Goal: Task Accomplishment & Management: Manage account settings

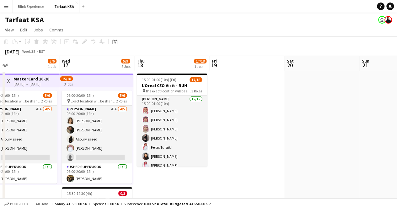
scroll to position [0, 166]
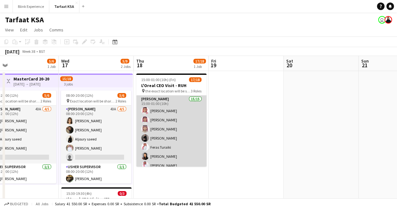
click at [186, 127] on app-card-role "[PERSON_NAME] 15/15 15:00-01:00 (10h) [PERSON_NAME] [PERSON_NAME] [PERSON_NAME]…" at bounding box center [171, 169] width 70 height 149
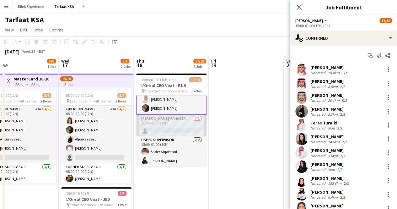
click at [179, 127] on app-card-role "[PERSON_NAME] Manager 0/1 15:00-01:00 (10h) single-neutral-actions" at bounding box center [171, 125] width 70 height 21
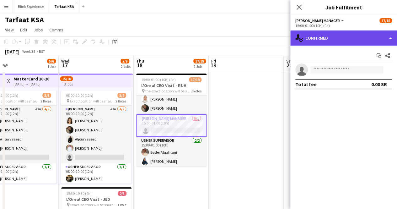
click at [389, 39] on div "single-neutral-actions-check-2 Confirmed" at bounding box center [343, 37] width 107 height 15
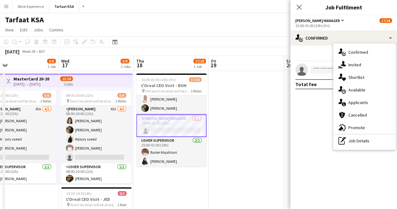
click at [317, 120] on mat-expansion-panel "check Confirmed Start chat Share single-neutral-actions Total fee 0.00 SR" at bounding box center [343, 126] width 107 height 163
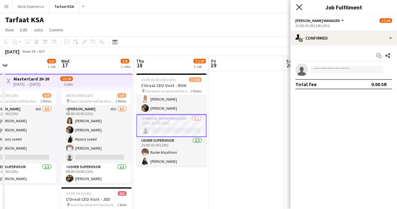
click at [300, 8] on icon "Close pop-in" at bounding box center [299, 7] width 6 height 6
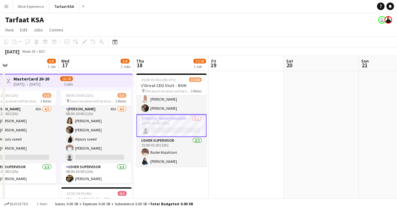
scroll to position [0, 166]
drag, startPoint x: 179, startPoint y: 130, endPoint x: 165, endPoint y: 128, distance: 14.9
click at [165, 128] on app-card-role "[PERSON_NAME] Manager 0/1 15:00-01:00 (10h) single-neutral-actions" at bounding box center [171, 125] width 70 height 23
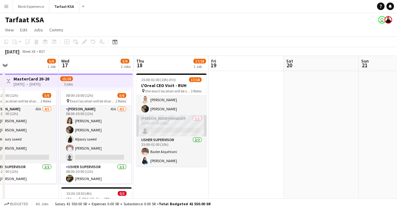
click at [165, 128] on app-card-role "[PERSON_NAME] Manager 0/1 15:00-01:00 (10h) single-neutral-actions" at bounding box center [171, 125] width 70 height 21
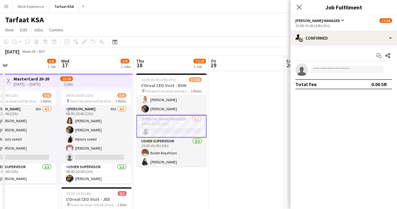
scroll to position [130, 0]
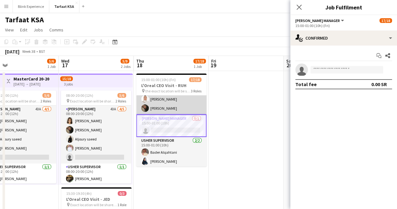
click at [156, 103] on app-card-role "[PERSON_NAME] 15/15 15:00-01:00 (10h) [PERSON_NAME] [PERSON_NAME] [PERSON_NAME]…" at bounding box center [171, 40] width 70 height 149
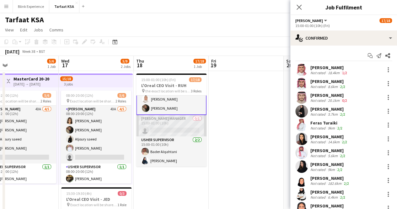
click at [159, 126] on app-card-role "[PERSON_NAME] Manager 0/1 15:00-01:00 (10h) single-neutral-actions" at bounding box center [171, 125] width 70 height 21
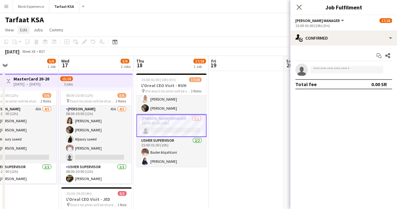
click at [28, 30] on link "Edit" at bounding box center [24, 30] width 12 height 8
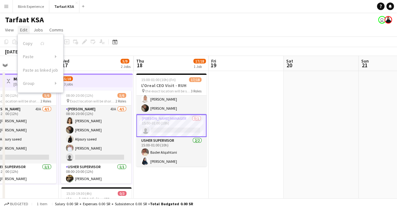
click at [27, 30] on span "Edit" at bounding box center [23, 30] width 7 height 6
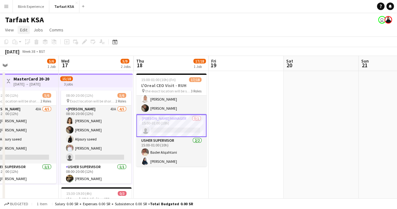
click at [27, 30] on span "Edit" at bounding box center [23, 30] width 7 height 6
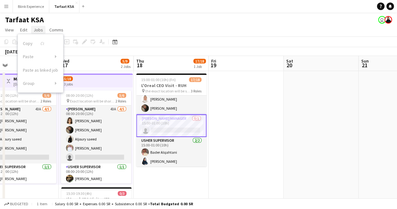
click at [35, 30] on span "Jobs" at bounding box center [38, 30] width 9 height 6
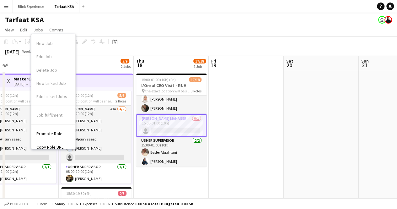
click at [189, 123] on app-card-role "[PERSON_NAME] Manager 0/1 15:00-01:00 (10h) single-neutral-actions" at bounding box center [171, 125] width 70 height 23
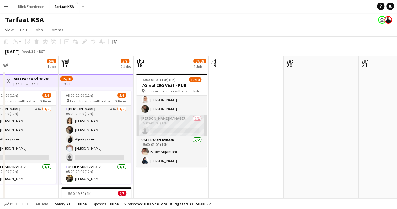
click at [173, 119] on app-card-role "[PERSON_NAME] Manager 0/1 15:00-01:00 (10h) single-neutral-actions" at bounding box center [171, 125] width 70 height 21
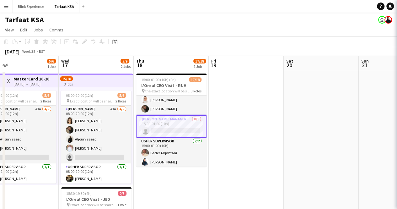
scroll to position [130, 0]
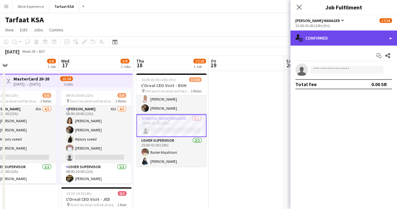
click at [390, 38] on div "single-neutral-actions-check-2 Confirmed" at bounding box center [343, 37] width 107 height 15
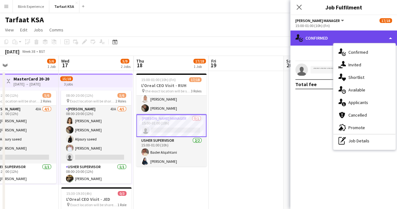
click at [390, 38] on div "single-neutral-actions-check-2 Confirmed" at bounding box center [343, 37] width 107 height 15
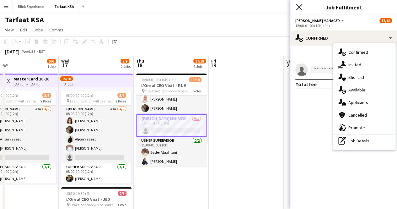
click at [298, 7] on icon at bounding box center [299, 7] width 6 height 6
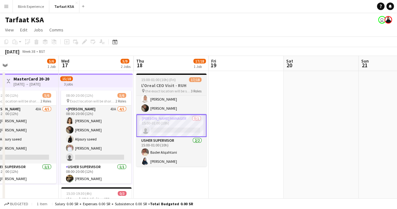
click at [177, 89] on span "the exact location will be shared later" at bounding box center [167, 90] width 45 height 5
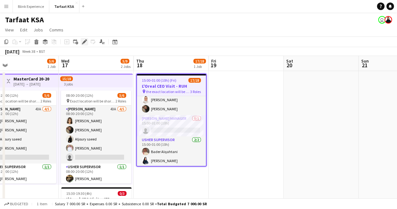
click at [83, 43] on icon at bounding box center [83, 41] width 3 height 3
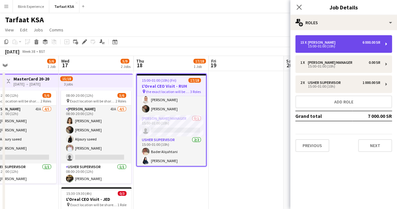
click at [387, 45] on div "15 x [PERSON_NAME] 6 000.00 SR 15:00-01:00 (10h)" at bounding box center [343, 44] width 97 height 18
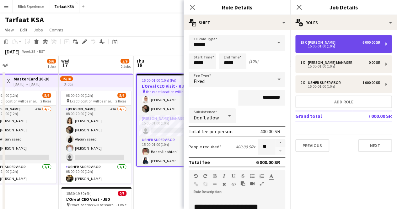
click at [387, 45] on div "15 x [PERSON_NAME] 6 000.00 SR 15:00-01:00 (10h)" at bounding box center [343, 44] width 97 height 18
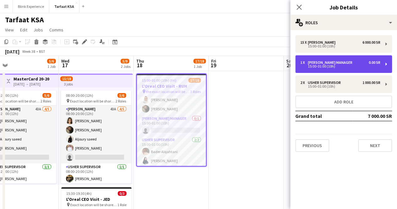
click at [376, 67] on div "15:00-01:00 (10h)" at bounding box center [340, 66] width 80 height 3
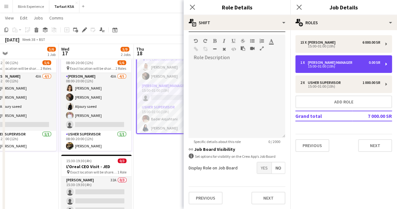
scroll to position [151, 0]
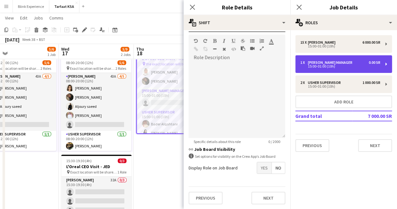
click at [363, 61] on div "1 x [PERSON_NAME] Manager 0.00 SR" at bounding box center [340, 62] width 80 height 4
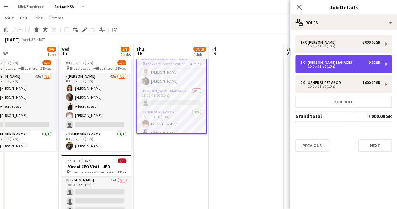
click at [363, 61] on div "1 x [PERSON_NAME] Manager 0.00 SR" at bounding box center [340, 62] width 80 height 4
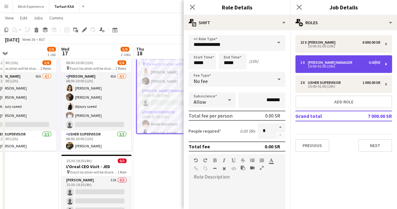
drag, startPoint x: 363, startPoint y: 61, endPoint x: 374, endPoint y: 63, distance: 11.0
click at [374, 63] on div "0.00 SR" at bounding box center [374, 62] width 12 height 4
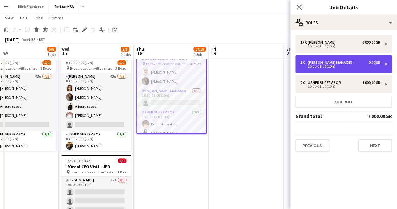
click at [374, 63] on div "0.00 SR" at bounding box center [374, 62] width 12 height 4
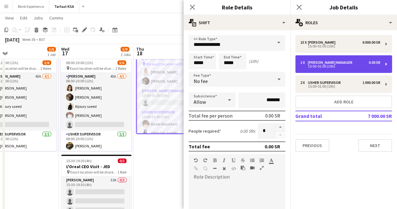
click at [374, 63] on div "0.00 SR" at bounding box center [374, 62] width 12 height 4
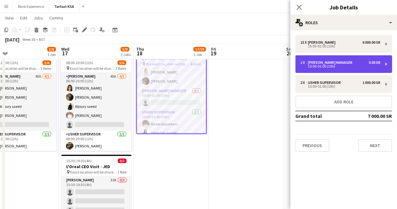
click at [374, 63] on div "0.00 SR" at bounding box center [374, 62] width 12 height 4
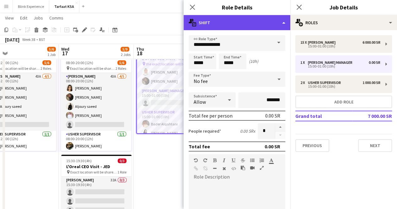
click at [280, 22] on div "multiple-actions-text Shift" at bounding box center [236, 22] width 107 height 15
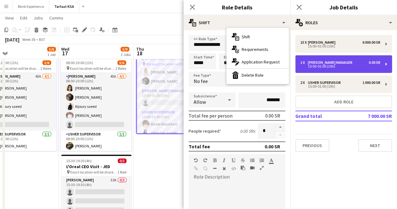
click at [319, 68] on div "15:00-01:00 (10h)" at bounding box center [340, 66] width 80 height 3
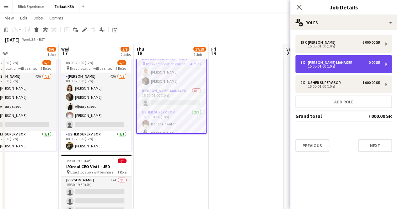
drag, startPoint x: 319, startPoint y: 68, endPoint x: 343, endPoint y: 61, distance: 25.2
click at [343, 61] on div "1 x [PERSON_NAME] Manager 0.00 SR" at bounding box center [340, 62] width 80 height 4
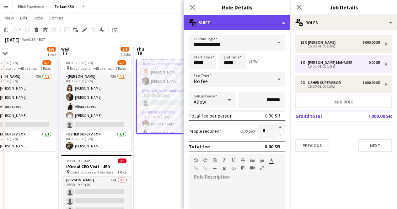
click at [275, 20] on div "multiple-actions-text Shift" at bounding box center [236, 22] width 107 height 15
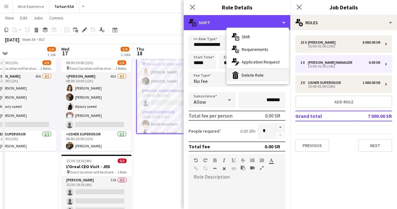
scroll to position [130, 0]
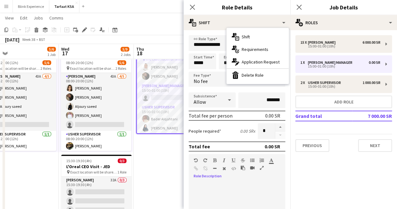
click at [268, 171] on div at bounding box center [254, 169] width 28 height 8
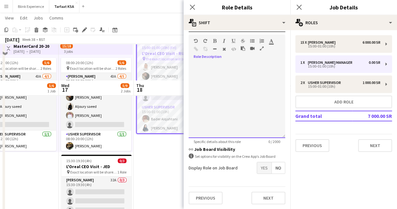
scroll to position [68, 0]
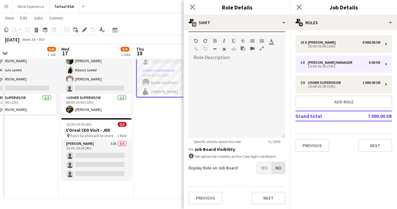
click at [272, 169] on span "No" at bounding box center [278, 167] width 13 height 11
click at [257, 170] on span "Yes" at bounding box center [264, 167] width 14 height 11
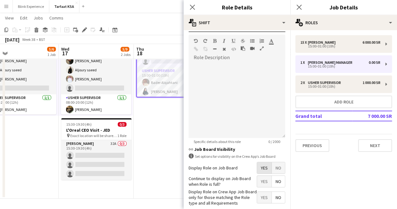
click at [261, 168] on span "Yes" at bounding box center [264, 167] width 14 height 11
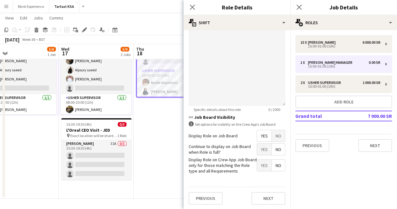
click at [251, 153] on label "Continue to display on Job Board when Role is full?" at bounding box center [222, 148] width 68 height 11
click at [239, 164] on label "Display Role on Crew App Job Board only for those matching the Role type and al…" at bounding box center [222, 164] width 68 height 17
click at [257, 170] on span "Yes" at bounding box center [264, 164] width 14 height 11
click at [257, 168] on span "Yes" at bounding box center [264, 164] width 14 height 11
click at [277, 164] on span "No" at bounding box center [278, 164] width 13 height 11
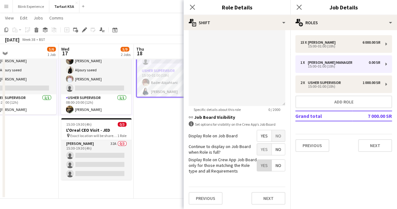
click at [261, 165] on span "Yes" at bounding box center [264, 164] width 14 height 11
click at [274, 171] on div "Display Role on Crew App Job Board only for those matching the Role type and al…" at bounding box center [236, 164] width 97 height 17
click at [272, 165] on span "No" at bounding box center [278, 164] width 13 height 11
click at [260, 146] on span "Yes" at bounding box center [264, 148] width 14 height 11
click at [257, 161] on span "Yes" at bounding box center [264, 164] width 14 height 11
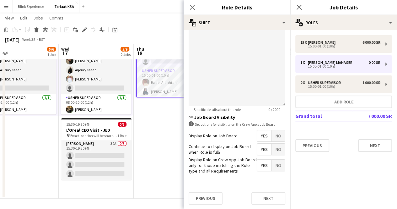
click at [257, 165] on span "Yes" at bounding box center [264, 164] width 14 height 11
click at [257, 150] on span "Yes" at bounding box center [264, 148] width 14 height 11
click at [259, 135] on span "Yes" at bounding box center [264, 135] width 14 height 11
click at [257, 161] on span "Yes" at bounding box center [264, 164] width 14 height 11
click at [227, 158] on label "Display Role on Crew App Job Board only for those matching the Role type and al…" at bounding box center [222, 164] width 68 height 17
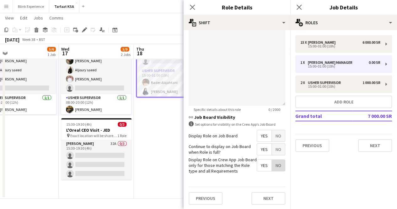
click at [272, 166] on span "No" at bounding box center [278, 164] width 13 height 11
click at [273, 152] on span "No" at bounding box center [278, 148] width 13 height 11
click at [272, 135] on span "No" at bounding box center [278, 135] width 13 height 11
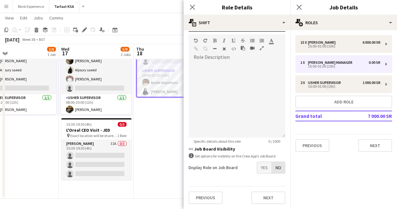
scroll to position [119, 0]
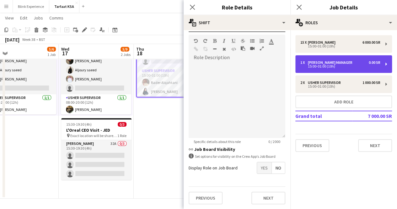
click at [329, 67] on div "15:00-01:00 (10h)" at bounding box center [340, 66] width 80 height 3
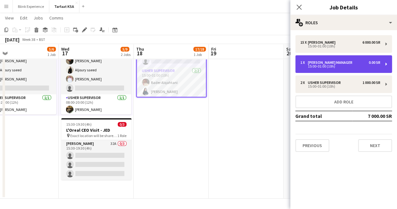
click at [329, 67] on div "15:00-01:00 (10h)" at bounding box center [340, 66] width 80 height 3
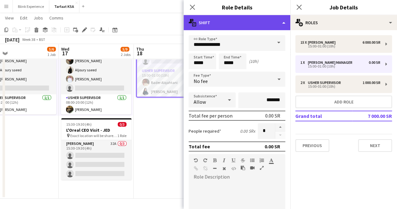
click at [260, 22] on div "multiple-actions-text Shift" at bounding box center [236, 22] width 107 height 15
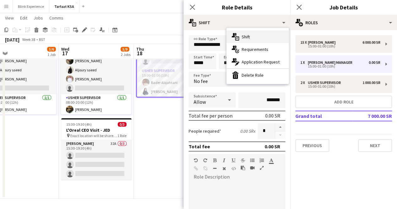
click at [250, 40] on div "multiple-actions-text Shift" at bounding box center [257, 36] width 62 height 13
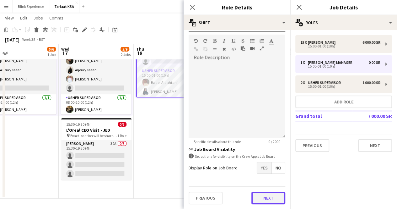
click at [264, 195] on button "Next" at bounding box center [268, 197] width 34 height 13
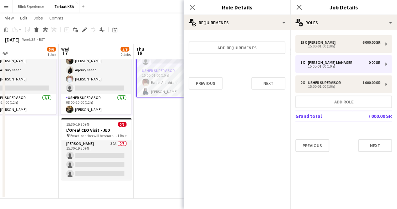
scroll to position [0, 0]
click at [263, 81] on button "Next" at bounding box center [268, 83] width 34 height 13
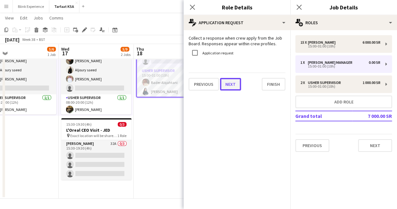
click at [232, 83] on button "Next" at bounding box center [230, 84] width 21 height 13
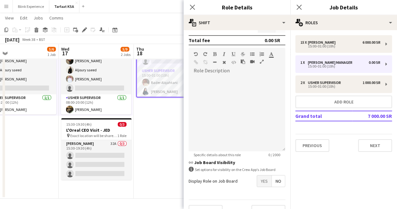
scroll to position [130, 0]
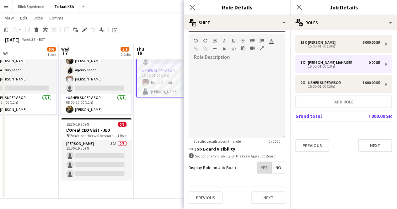
click at [260, 161] on span "Yes" at bounding box center [264, 166] width 14 height 11
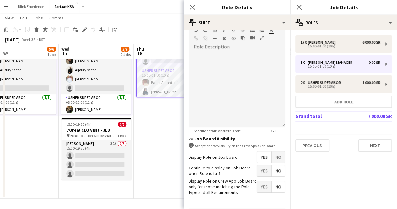
click at [274, 158] on span "No" at bounding box center [278, 156] width 13 height 11
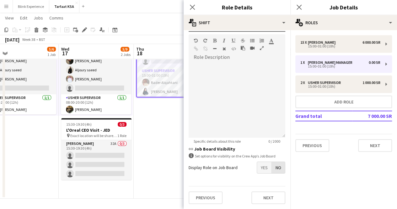
scroll to position [119, 0]
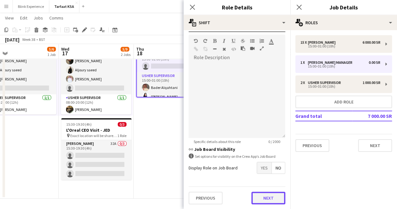
click at [254, 202] on button "Next" at bounding box center [268, 197] width 34 height 13
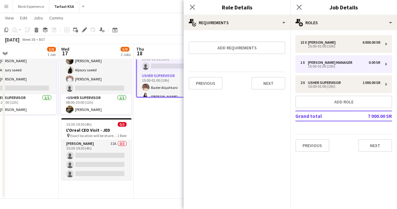
scroll to position [0, 0]
click at [257, 86] on button "Next" at bounding box center [268, 83] width 34 height 13
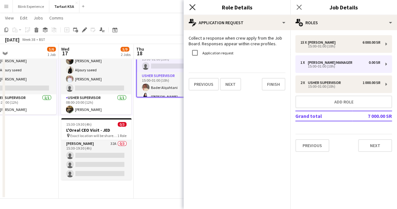
click at [191, 5] on icon at bounding box center [192, 7] width 6 height 6
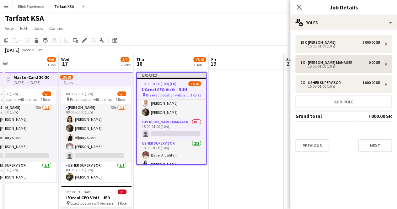
scroll to position [1, 0]
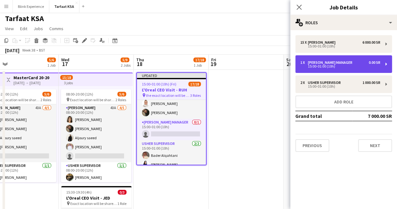
click at [351, 66] on div "15:00-01:00 (10h)" at bounding box center [340, 66] width 80 height 3
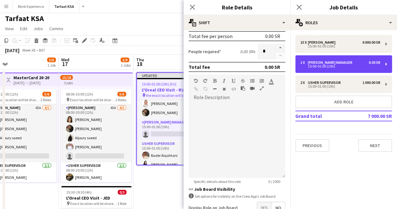
scroll to position [80, 0]
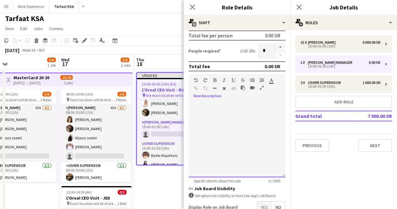
click at [215, 106] on div at bounding box center [236, 139] width 97 height 75
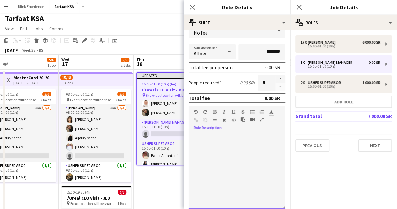
scroll to position [0, 0]
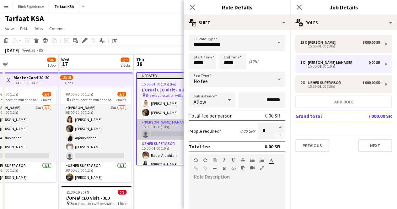
click at [167, 125] on app-card-role "[PERSON_NAME] Manager 0/1 15:00-01:00 (10h) single-neutral-actions" at bounding box center [171, 129] width 69 height 21
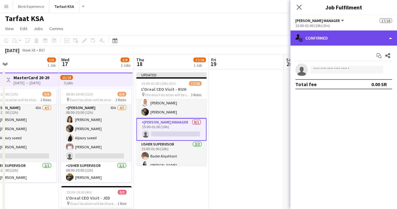
click at [372, 41] on div "single-neutral-actions-check-2 Confirmed" at bounding box center [343, 37] width 107 height 15
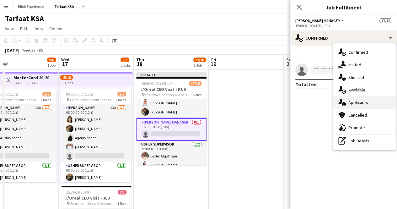
click at [359, 97] on div "single-neutral-actions-information Applicants" at bounding box center [364, 102] width 62 height 13
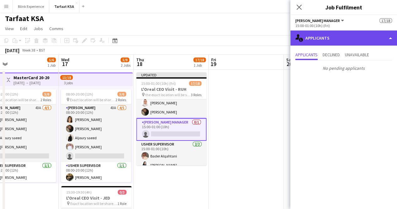
click at [373, 37] on div "single-neutral-actions-information Applicants" at bounding box center [343, 37] width 107 height 15
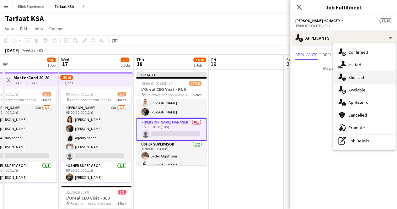
click at [362, 74] on div "single-neutral-actions-heart Shortlist" at bounding box center [364, 77] width 62 height 13
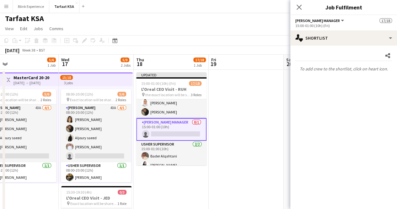
click at [337, 74] on p "To add crew to the shortlist, click on heart icon." at bounding box center [343, 68] width 107 height 11
click at [170, 119] on app-card-role "[PERSON_NAME] Manager 0/1 15:00-01:00 (10h) single-neutral-actions" at bounding box center [171, 129] width 70 height 23
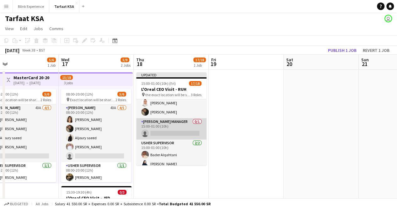
click at [170, 119] on app-card-role "[PERSON_NAME] Manager 0/1 15:00-01:00 (10h) single-neutral-actions" at bounding box center [171, 128] width 70 height 21
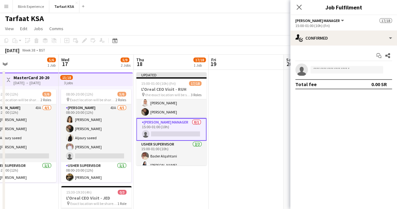
click at [170, 119] on app-card-role "[PERSON_NAME] Manager 0/1 15:00-01:00 (10h) single-neutral-actions" at bounding box center [171, 129] width 70 height 23
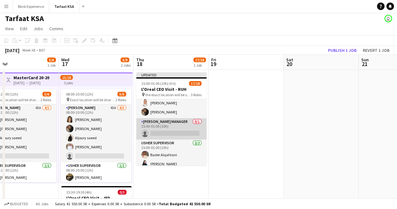
click at [170, 119] on app-card-role "[PERSON_NAME] Manager 0/1 15:00-01:00 (10h) single-neutral-actions" at bounding box center [171, 128] width 70 height 21
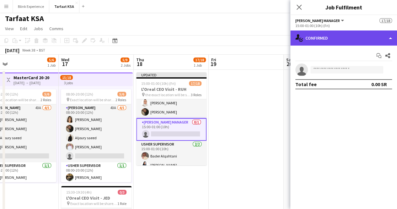
click at [383, 37] on div "single-neutral-actions-check-2 Confirmed" at bounding box center [343, 37] width 107 height 15
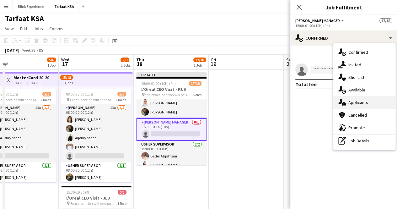
click at [357, 101] on span "Applicants" at bounding box center [358, 102] width 20 height 6
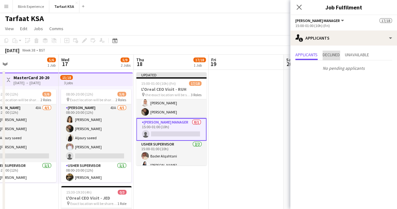
click at [327, 55] on span "Declined" at bounding box center [330, 54] width 17 height 4
click at [315, 54] on span "Applicants" at bounding box center [306, 54] width 22 height 4
click at [350, 57] on span "Unavailable" at bounding box center [357, 54] width 24 height 4
click at [311, 55] on span "Applicants" at bounding box center [306, 54] width 22 height 4
click at [300, 10] on icon "Close pop-in" at bounding box center [299, 7] width 6 height 6
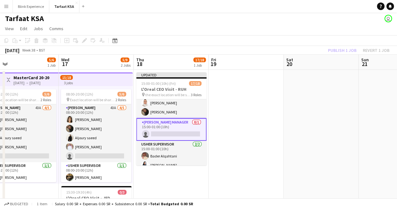
click at [313, 115] on app-date-cell at bounding box center [320, 168] width 75 height 196
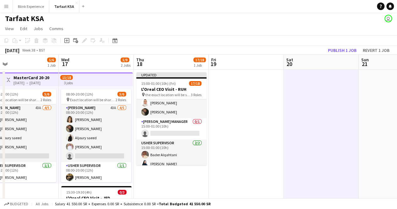
click at [313, 115] on app-date-cell at bounding box center [320, 168] width 75 height 196
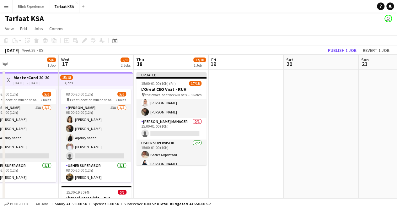
click at [311, 104] on app-date-cell at bounding box center [320, 168] width 75 height 196
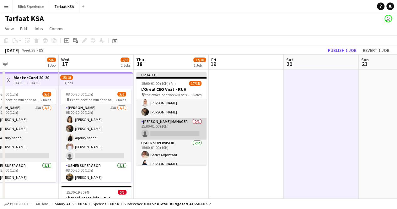
click at [186, 133] on app-card-role "[PERSON_NAME] Manager 0/1 15:00-01:00 (10h) single-neutral-actions" at bounding box center [171, 128] width 70 height 21
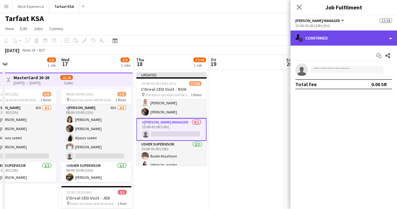
click at [389, 38] on div "single-neutral-actions-check-2 Confirmed" at bounding box center [343, 37] width 107 height 15
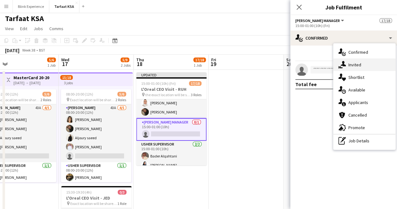
click at [372, 61] on div "single-neutral-actions-share-1 Invited" at bounding box center [364, 64] width 62 height 13
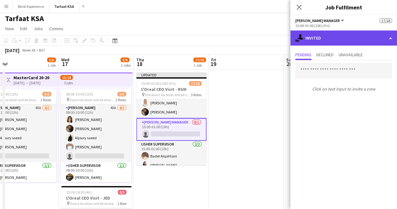
click at [388, 39] on div "single-neutral-actions-share-1 Invited" at bounding box center [343, 37] width 107 height 15
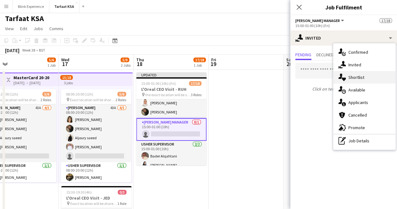
click at [356, 79] on span "Shortlist" at bounding box center [356, 77] width 16 height 6
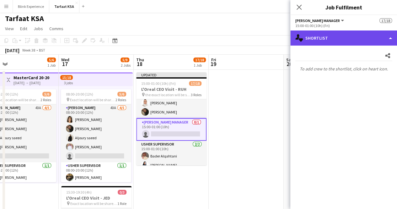
click at [385, 37] on div "single-neutral-actions-heart Shortlist" at bounding box center [343, 37] width 107 height 15
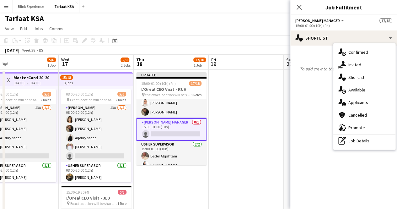
click at [304, 124] on mat-expansion-panel "heart Shortlist Share To add crew to the shortlist, click on heart icon." at bounding box center [343, 126] width 107 height 163
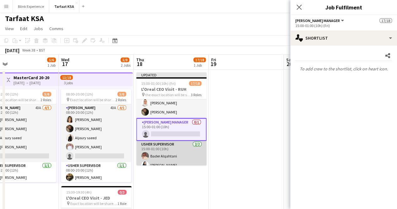
click at [155, 145] on app-card-role "[PERSON_NAME] Supervisor [DATE] 15:00-01:00 (10h) [PERSON_NAME] [PERSON_NAME]" at bounding box center [171, 155] width 70 height 30
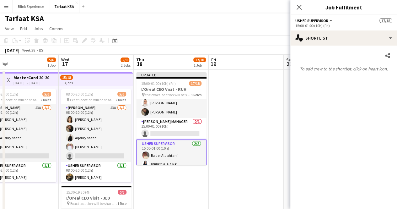
scroll to position [135, 0]
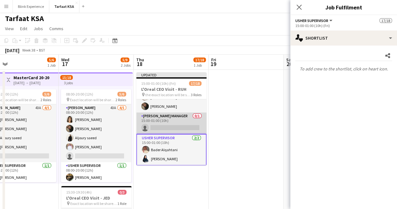
click at [157, 123] on app-card-role "[PERSON_NAME] Manager 0/1 15:00-01:00 (10h) single-neutral-actions" at bounding box center [171, 122] width 70 height 21
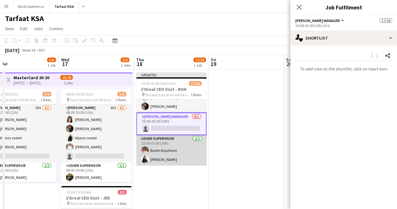
click at [161, 143] on app-card-role "[PERSON_NAME] Supervisor [DATE] 15:00-01:00 (10h) [PERSON_NAME] [PERSON_NAME]" at bounding box center [171, 150] width 70 height 30
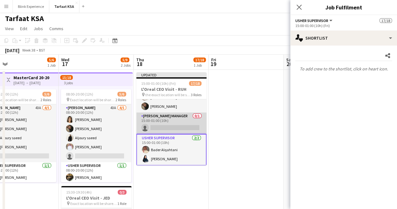
click at [182, 119] on app-card-role "[PERSON_NAME] Manager 0/1 15:00-01:00 (10h) single-neutral-actions" at bounding box center [171, 122] width 70 height 21
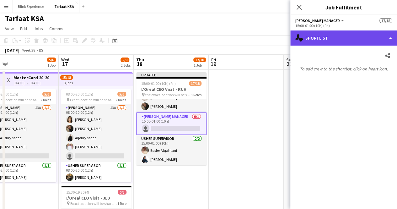
click at [386, 39] on div "single-neutral-actions-heart Shortlist" at bounding box center [343, 37] width 107 height 15
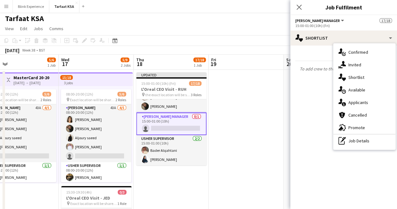
click at [311, 107] on mat-expansion-panel "heart Shortlist Share To add crew to the shortlist, click on heart icon." at bounding box center [343, 126] width 107 height 163
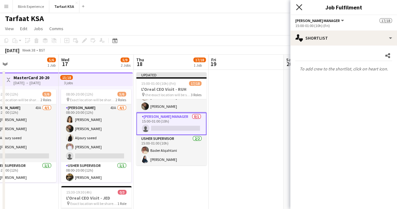
click at [299, 8] on icon at bounding box center [299, 7] width 6 height 6
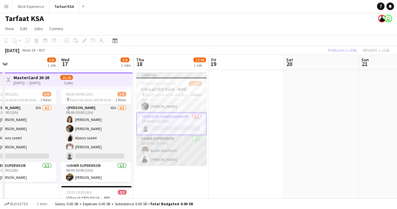
click at [162, 154] on app-card-role "[PERSON_NAME] Supervisor [DATE] 15:00-01:00 (10h) [PERSON_NAME] [PERSON_NAME]" at bounding box center [171, 150] width 70 height 30
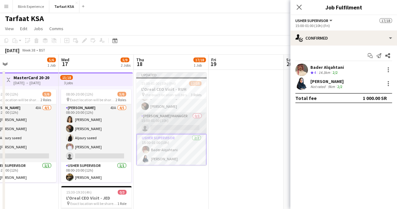
click at [167, 119] on app-card-role "[PERSON_NAME] Manager 0/1 15:00-01:00 (10h) single-neutral-actions" at bounding box center [171, 122] width 70 height 21
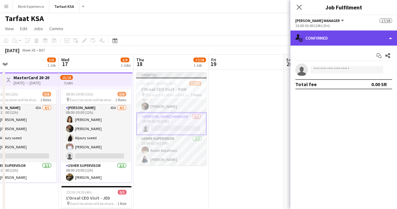
click at [389, 37] on div "single-neutral-actions-check-2 Confirmed" at bounding box center [343, 37] width 107 height 15
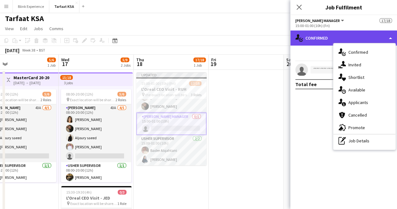
click at [324, 34] on div "single-neutral-actions-check-2 Confirmed" at bounding box center [343, 37] width 107 height 15
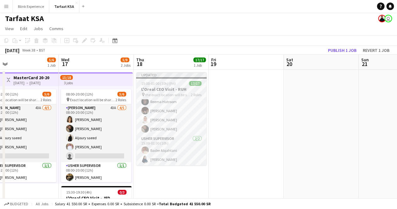
click at [167, 77] on div "Updated" at bounding box center [171, 74] width 70 height 5
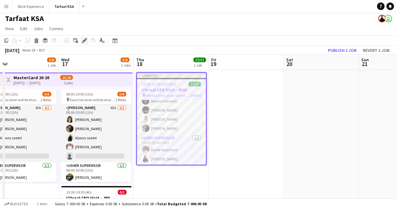
click at [83, 42] on icon "Edit" at bounding box center [84, 40] width 5 height 5
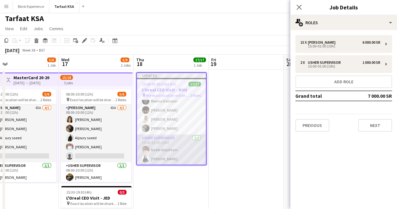
click at [168, 157] on app-card-role "[PERSON_NAME] Supervisor [DATE] 15:00-01:00 (10h) [PERSON_NAME] [PERSON_NAME]" at bounding box center [171, 149] width 69 height 30
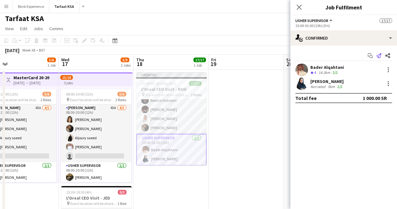
scroll to position [135, 0]
click at [378, 53] on icon "Send notification" at bounding box center [378, 55] width 5 height 5
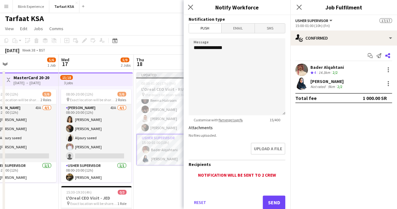
click at [388, 54] on icon at bounding box center [387, 55] width 5 height 5
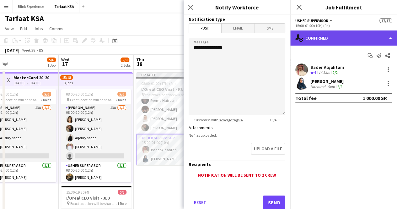
click at [390, 37] on div "single-neutral-actions-check-2 Confirmed" at bounding box center [343, 37] width 107 height 15
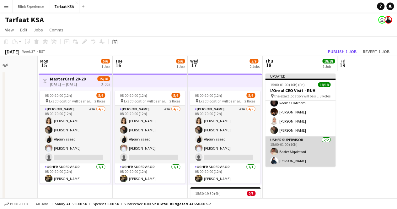
scroll to position [0, 261]
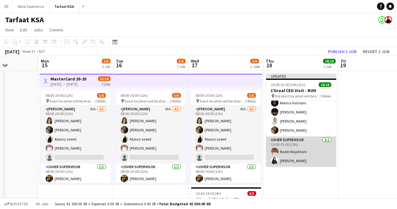
drag, startPoint x: 299, startPoint y: 140, endPoint x: 314, endPoint y: 145, distance: 15.5
click at [314, 145] on app-card-role "[PERSON_NAME] Supervisor [DATE] 15:00-01:00 (10h) [PERSON_NAME] [PERSON_NAME]" at bounding box center [301, 151] width 70 height 30
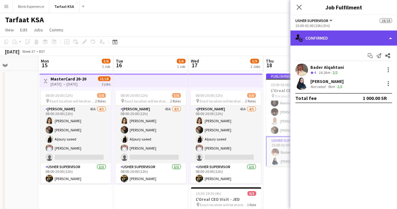
click at [389, 32] on div "single-neutral-actions-check-2 Confirmed" at bounding box center [343, 37] width 107 height 15
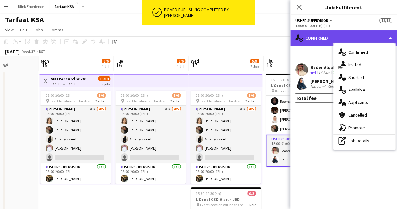
scroll to position [130, 0]
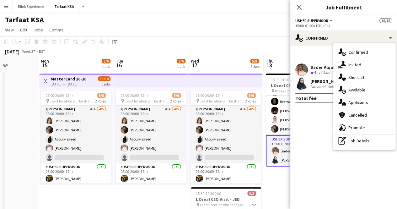
click at [315, 139] on mat-expansion-panel "check Confirmed Start chat Send notification Share [PERSON_NAME] Crew rating 4 …" at bounding box center [343, 126] width 107 height 163
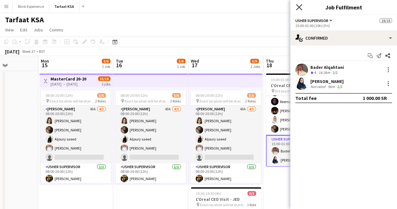
click at [300, 8] on icon "Close pop-in" at bounding box center [299, 7] width 6 height 6
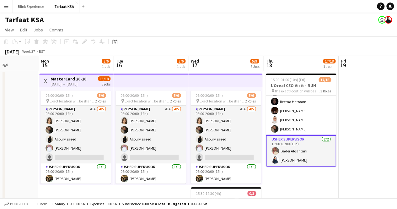
click at [315, 153] on app-card-role "[PERSON_NAME] Supervisor [DATE] 15:00-01:00 (10h) [PERSON_NAME] [PERSON_NAME]" at bounding box center [301, 151] width 70 height 32
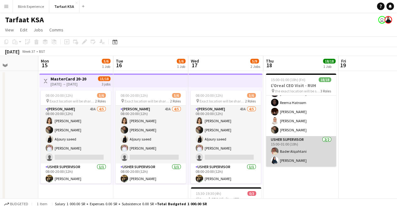
scroll to position [129, 0]
click at [298, 154] on app-card-role "[PERSON_NAME] Supervisor [DATE] 15:00-01:00 (10h) [PERSON_NAME] [PERSON_NAME]" at bounding box center [301, 151] width 70 height 30
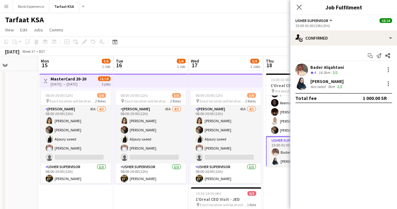
scroll to position [130, 0]
click at [299, 5] on icon "Close pop-in" at bounding box center [299, 7] width 6 height 6
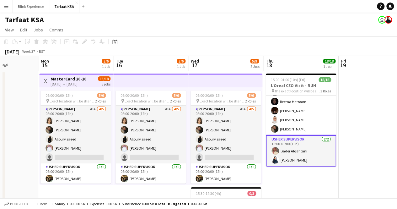
click at [291, 67] on app-board-header-date "Thu 18 18/18 1 Job" at bounding box center [300, 63] width 75 height 15
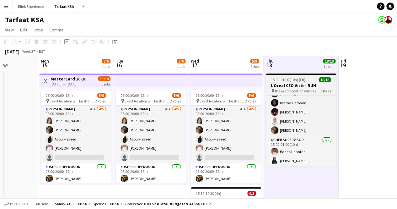
click at [288, 77] on span "15:00-01:00 (10h) (Fri)" at bounding box center [288, 79] width 34 height 5
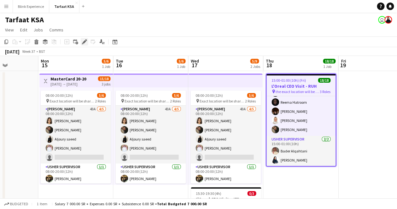
click at [82, 43] on icon at bounding box center [83, 44] width 2 height 2
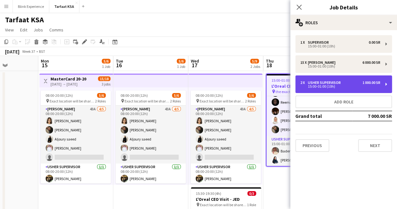
click at [358, 85] on div "15:00-01:00 (10h)" at bounding box center [340, 86] width 80 height 3
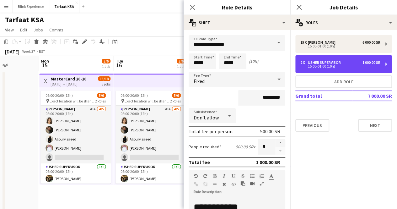
scroll to position [109, 0]
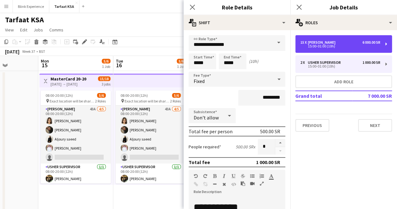
click at [318, 47] on div "15:00-01:00 (10h)" at bounding box center [340, 46] width 80 height 3
type input "*****"
type input "*********"
type input "**"
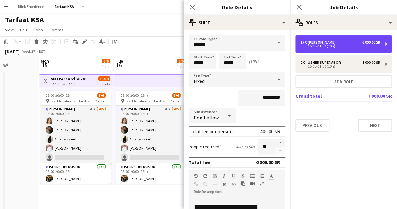
click at [318, 47] on div "15:00-01:00 (10h)" at bounding box center [340, 46] width 80 height 3
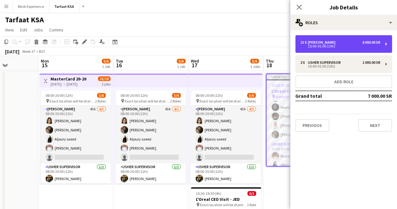
click at [318, 47] on div "15:00-01:00 (10h)" at bounding box center [340, 46] width 80 height 3
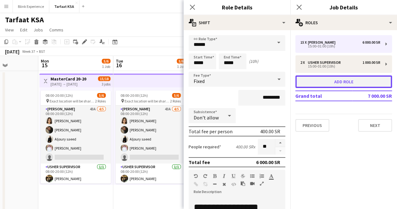
click at [330, 78] on button "Add role" at bounding box center [343, 81] width 97 height 13
type input "*****"
type input "*******"
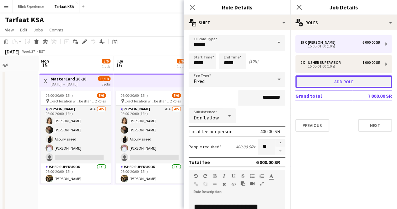
type input "*"
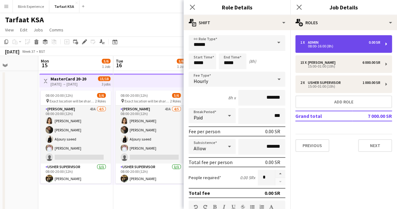
click at [324, 45] on div "08:00-16:00 (8h)" at bounding box center [340, 46] width 80 height 3
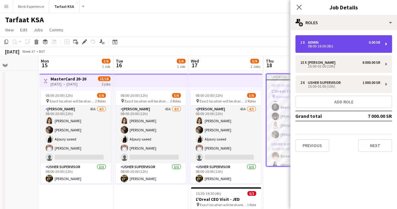
click at [324, 45] on div "08:00-16:00 (8h)" at bounding box center [340, 46] width 80 height 3
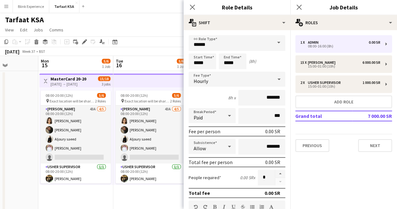
click at [273, 39] on span at bounding box center [278, 42] width 13 height 15
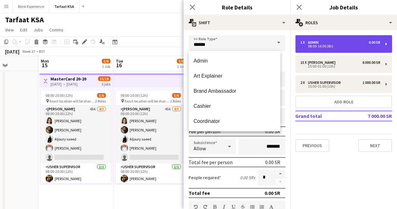
click at [309, 45] on div "08:00-16:00 (8h)" at bounding box center [340, 46] width 80 height 3
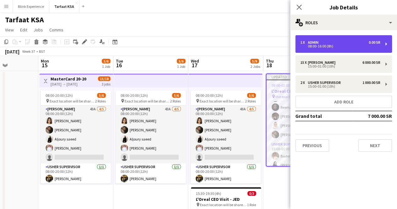
click at [309, 45] on div "08:00-16:00 (8h)" at bounding box center [340, 46] width 80 height 3
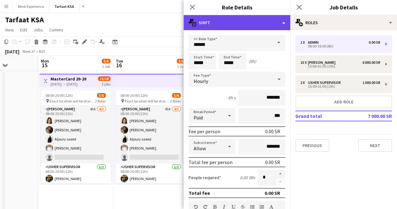
click at [271, 23] on div "multiple-actions-text Shift" at bounding box center [236, 22] width 107 height 15
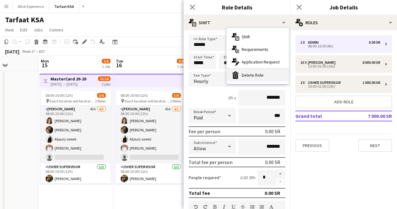
click at [257, 74] on div "bin-2 Delete Role" at bounding box center [257, 75] width 62 height 13
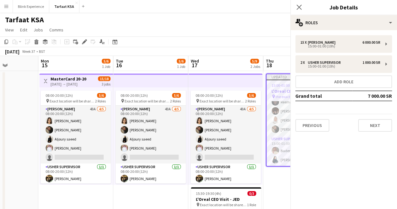
scroll to position [109, 0]
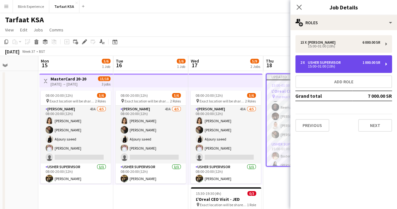
click at [349, 65] on div "15:00-01:00 (10h)" at bounding box center [340, 66] width 80 height 3
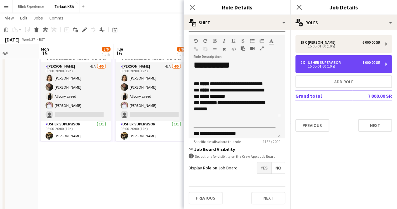
scroll to position [0, 0]
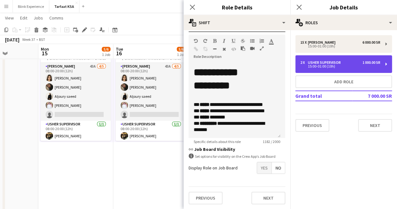
click at [350, 61] on div "2 x [PERSON_NAME] Supervisor 1 000.00 SR" at bounding box center [340, 62] width 80 height 4
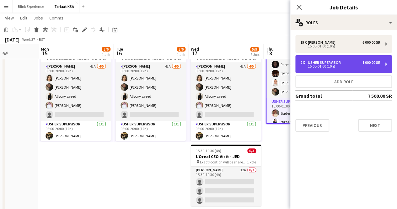
click at [350, 61] on div "2 x [PERSON_NAME] Supervisor 1 000.00 SR" at bounding box center [340, 62] width 80 height 4
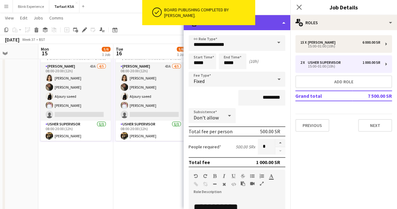
click at [275, 20] on div "multiple-actions-text Shift" at bounding box center [236, 22] width 107 height 15
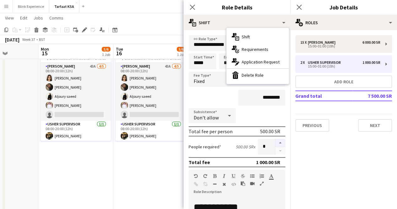
click at [275, 142] on button "button" at bounding box center [280, 143] width 10 height 8
type input "*"
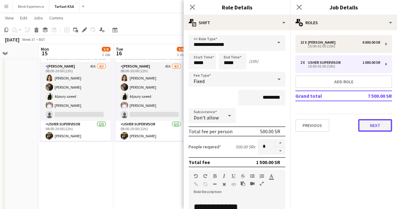
click at [375, 123] on button "Next" at bounding box center [375, 125] width 34 height 13
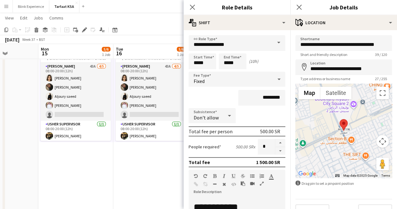
scroll to position [135, 0]
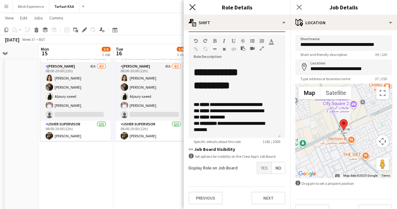
click at [191, 8] on icon "Close pop-in" at bounding box center [192, 7] width 6 height 6
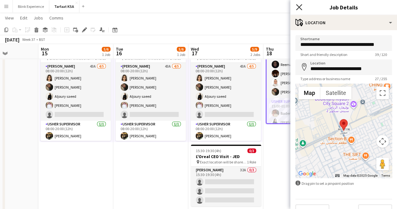
click at [297, 6] on icon "Close pop-in" at bounding box center [299, 7] width 6 height 6
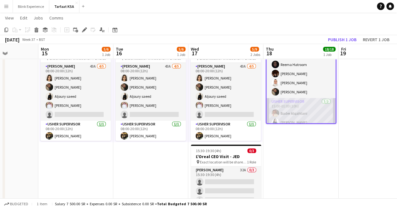
click at [301, 104] on app-card-role "[PERSON_NAME] Supervisor [DATE] 15:00-01:00 (10h) [PERSON_NAME] [PERSON_NAME] B…" at bounding box center [300, 118] width 69 height 40
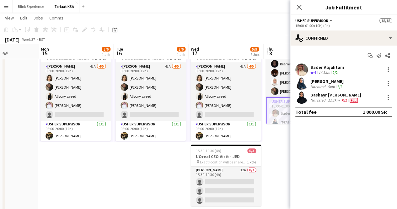
click at [316, 96] on div "Bashayr [PERSON_NAME]" at bounding box center [335, 95] width 51 height 6
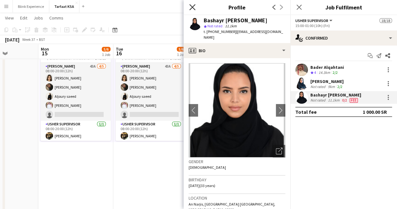
click at [193, 7] on icon "Close pop-in" at bounding box center [192, 7] width 6 height 6
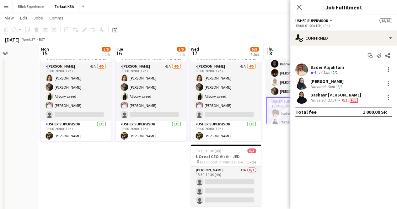
click at [278, 141] on app-date-cell "Updated 15:00-01:00 (10h) (Fri) 18/18 L'Oreal CEO Visit - RUH pin the exact loc…" at bounding box center [300, 126] width 75 height 196
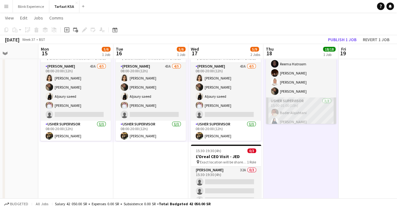
click at [299, 111] on app-card-role "[PERSON_NAME] Supervisor [DATE] 15:00-01:00 (10h) [PERSON_NAME] [PERSON_NAME] B…" at bounding box center [301, 117] width 70 height 40
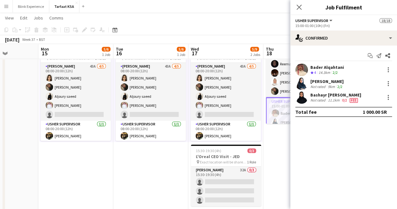
click at [353, 99] on span "Fee" at bounding box center [353, 100] width 8 height 5
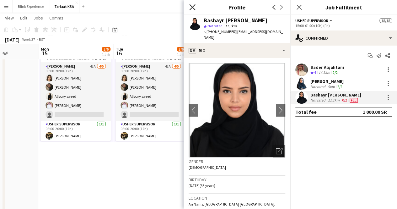
click at [191, 6] on icon at bounding box center [192, 7] width 6 height 6
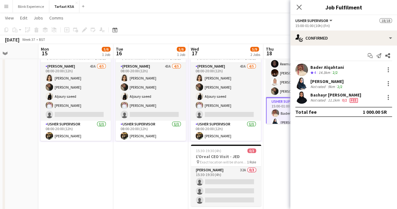
click at [270, 140] on app-date-cell "Updated 15:00-01:00 (10h) (Fri) 18/18 L'Oreal CEO Visit - RUH pin the exact loc…" at bounding box center [300, 126] width 75 height 196
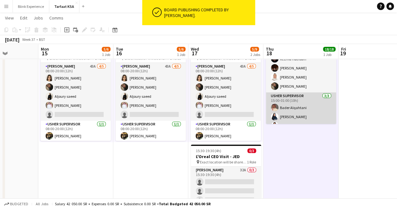
drag, startPoint x: 299, startPoint y: 112, endPoint x: 315, endPoint y: 111, distance: 15.4
click at [315, 111] on app-card-role "[PERSON_NAME] Supervisor [DATE] 15:00-01:00 (10h) [PERSON_NAME] [PERSON_NAME] B…" at bounding box center [301, 112] width 70 height 40
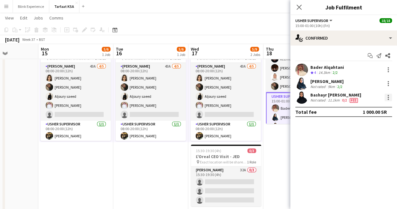
click at [388, 95] on div at bounding box center [387, 95] width 1 height 1
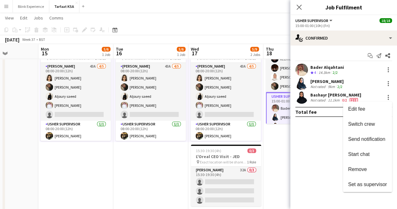
click at [306, 155] on div at bounding box center [198, 104] width 397 height 209
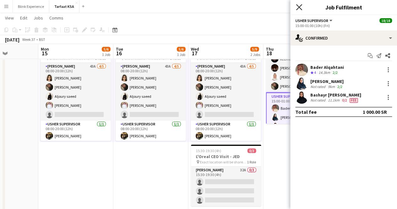
click at [297, 7] on icon "Close pop-in" at bounding box center [299, 7] width 6 height 6
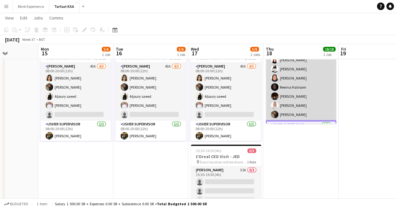
scroll to position [83, 0]
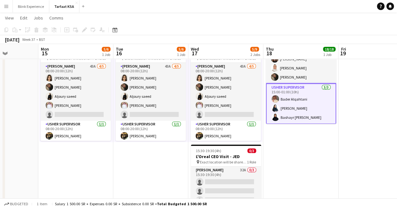
click at [290, 100] on app-card-role "[PERSON_NAME] Supervisor [DATE] 15:00-01:00 (10h) [PERSON_NAME] [PERSON_NAME] B…" at bounding box center [301, 103] width 70 height 41
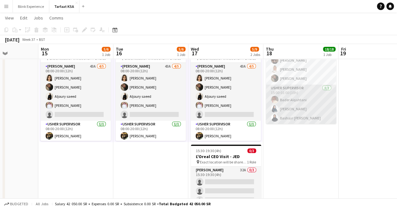
click at [291, 102] on app-card-role "[PERSON_NAME] Supervisor [DATE] 15:00-01:00 (10h) [PERSON_NAME] [PERSON_NAME] B…" at bounding box center [301, 104] width 70 height 40
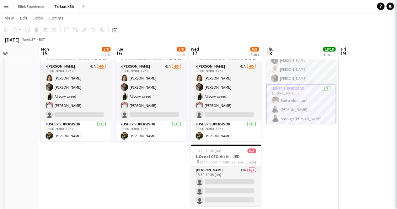
scroll to position [118, 0]
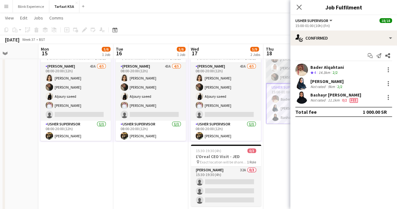
click at [285, 71] on app-card-role "[PERSON_NAME] 15/15 15:00-01:00 (10h) [PERSON_NAME] [PERSON_NAME] [PERSON_NAME]…" at bounding box center [301, 8] width 70 height 149
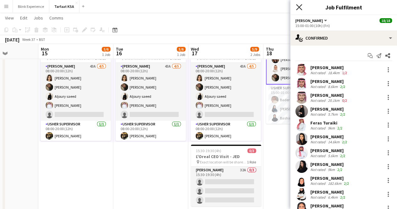
click at [300, 5] on icon at bounding box center [299, 7] width 6 height 6
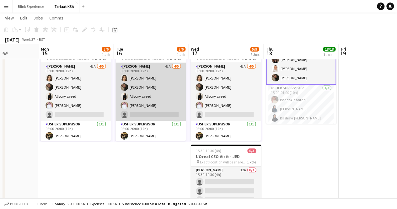
click at [149, 103] on app-card-role "[PERSON_NAME] 43A [DATE] 08:00-20:00 (12h) [PERSON_NAME] [PERSON_NAME] single-n…" at bounding box center [150, 92] width 70 height 58
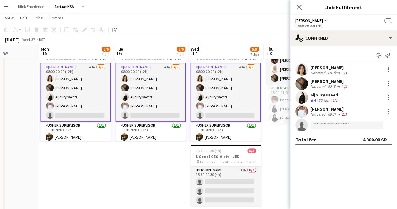
scroll to position [118, 0]
click at [305, 110] on app-user-avatar at bounding box center [301, 111] width 13 height 13
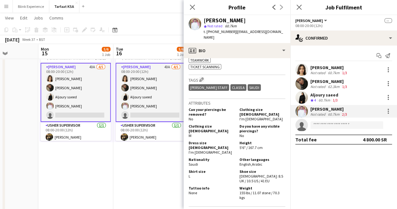
scroll to position [450, 0]
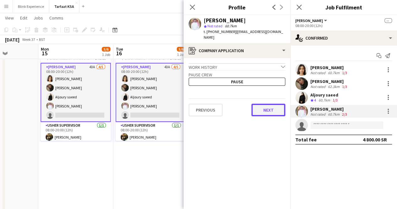
click at [254, 106] on button "Next" at bounding box center [268, 109] width 34 height 13
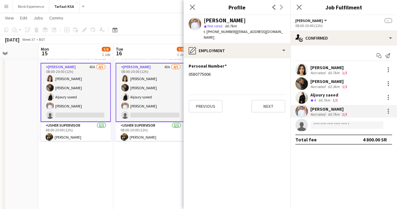
scroll to position [113, 0]
click at [255, 106] on button "Next" at bounding box center [268, 106] width 34 height 13
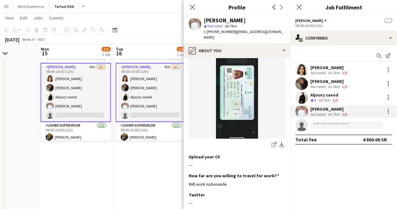
scroll to position [223, 0]
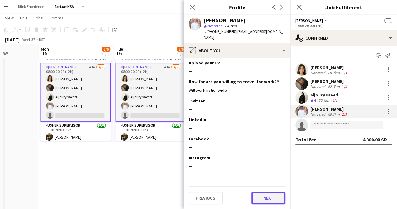
click at [258, 202] on button "Next" at bounding box center [268, 197] width 34 height 13
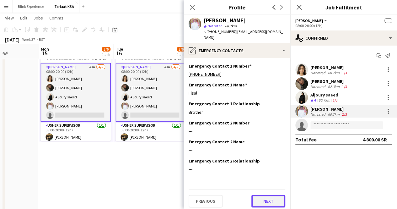
click at [256, 199] on button "Next" at bounding box center [268, 200] width 34 height 13
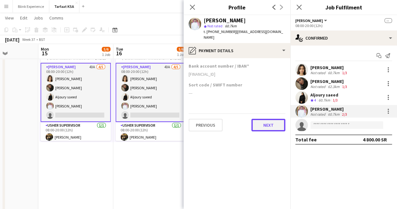
click at [258, 119] on button "Next" at bounding box center [268, 125] width 34 height 13
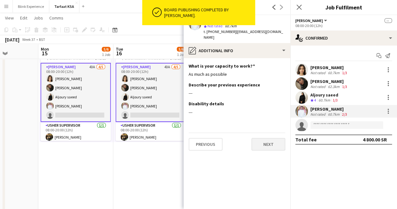
scroll to position [108, 0]
click at [264, 143] on button "Next" at bounding box center [268, 144] width 34 height 13
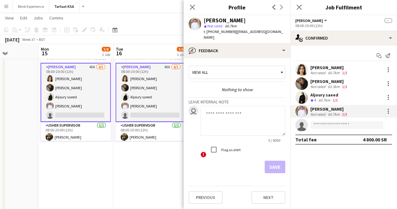
click at [189, 3] on div "Close pop-in" at bounding box center [192, 7] width 18 height 14
click at [191, 7] on icon at bounding box center [192, 7] width 6 height 6
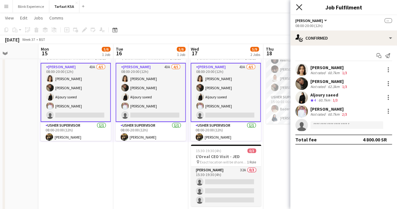
click at [301, 6] on icon "Close pop-in" at bounding box center [299, 7] width 6 height 6
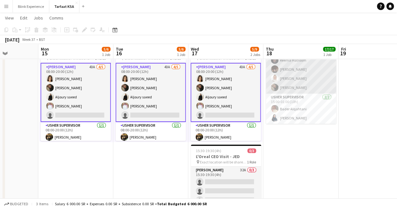
click at [299, 79] on app-card-role "[PERSON_NAME] 15/15 15:00-01:00 (10h) [PERSON_NAME] [PERSON_NAME] [PERSON_NAME]…" at bounding box center [301, 19] width 70 height 149
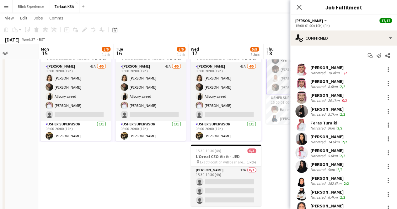
click at [271, 25] on app-toolbar "Copy Paste Paste Ctrl+V Paste with crew Ctrl+Shift+V Paste linked Job [GEOGRAPH…" at bounding box center [198, 29] width 397 height 11
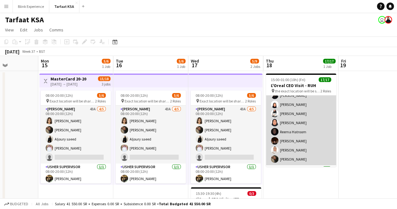
scroll to position [108, 0]
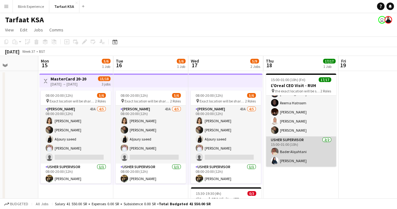
click at [293, 159] on app-card-role "[PERSON_NAME] Supervisor [DATE] 15:00-01:00 (10h) [PERSON_NAME] [PERSON_NAME]" at bounding box center [301, 151] width 70 height 30
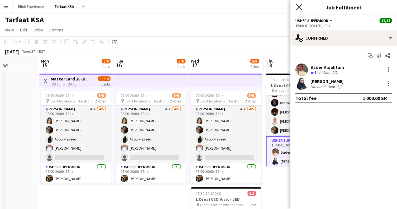
click at [299, 8] on icon at bounding box center [299, 7] width 6 height 6
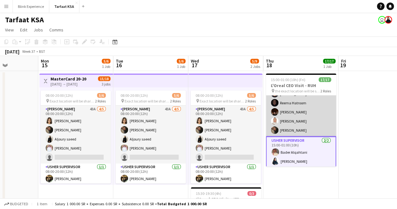
click at [278, 114] on app-card-role "[PERSON_NAME] 15/15 15:00-01:00 (10h) [PERSON_NAME] [PERSON_NAME] [PERSON_NAME]…" at bounding box center [301, 61] width 70 height 149
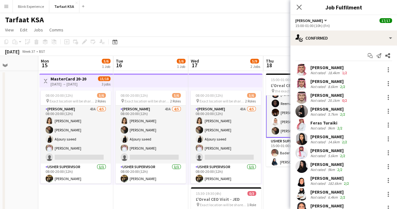
scroll to position [108, 0]
click at [298, 6] on icon at bounding box center [299, 7] width 6 height 6
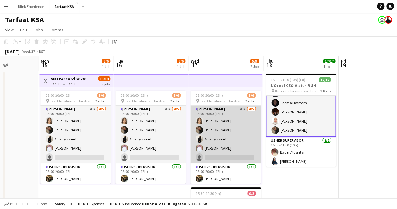
click at [227, 108] on app-card-role "[PERSON_NAME] 43A [DATE] 08:00-20:00 (12h) [PERSON_NAME] [PERSON_NAME] single-n…" at bounding box center [225, 134] width 70 height 58
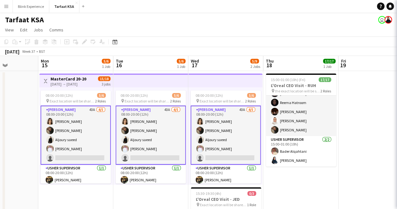
scroll to position [108, 0]
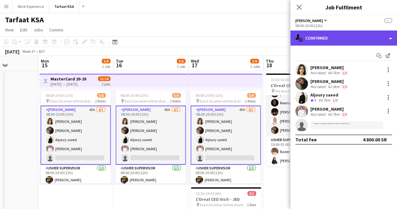
click at [380, 37] on div "single-neutral-actions-check-2 Confirmed" at bounding box center [343, 37] width 107 height 15
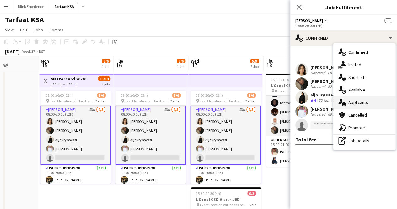
click at [362, 100] on span "Applicants" at bounding box center [358, 102] width 20 height 6
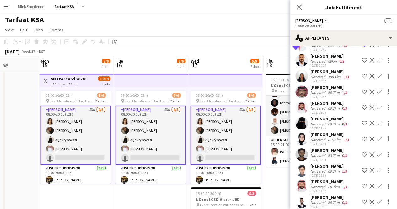
scroll to position [552, 0]
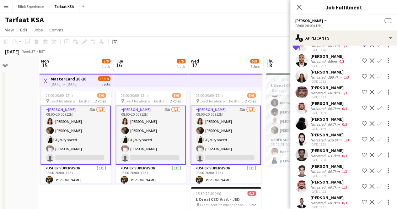
click at [302, 7] on app-icon "Close pop-in" at bounding box center [299, 7] width 8 height 8
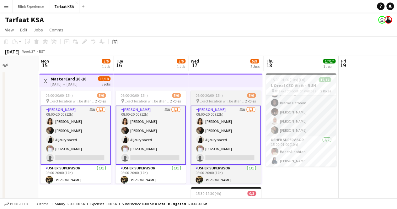
click at [233, 100] on span "Exact location will be shared later" at bounding box center [221, 100] width 45 height 5
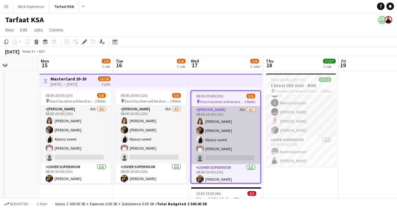
click at [225, 113] on app-card-role "[PERSON_NAME] 43A [DATE] 08:00-20:00 (12h) [PERSON_NAME] [PERSON_NAME] single-n…" at bounding box center [225, 135] width 69 height 58
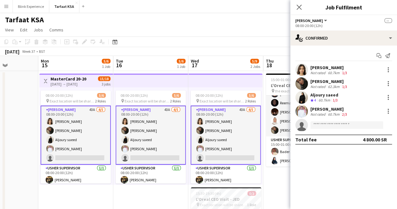
click at [234, 117] on app-card-role "[PERSON_NAME] 43A [DATE] 08:00-20:00 (12h) [PERSON_NAME] [PERSON_NAME] single-n…" at bounding box center [225, 134] width 70 height 59
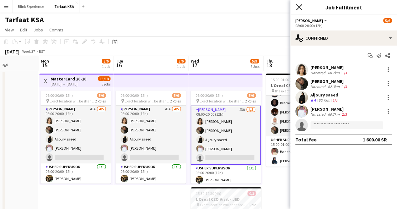
click at [299, 6] on icon at bounding box center [299, 7] width 6 height 6
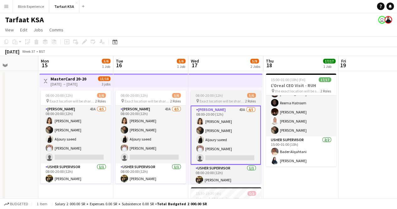
click at [222, 96] on span "08:00-20:00 (12h)" at bounding box center [208, 95] width 27 height 5
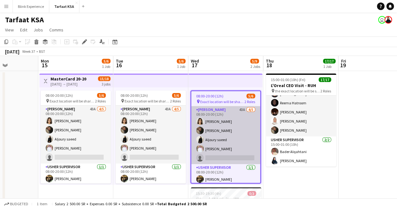
click at [215, 123] on app-card-role "[PERSON_NAME] 43A [DATE] 08:00-20:00 (12h) [PERSON_NAME] [PERSON_NAME] single-n…" at bounding box center [225, 135] width 69 height 58
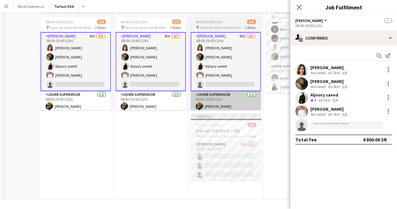
scroll to position [0, 0]
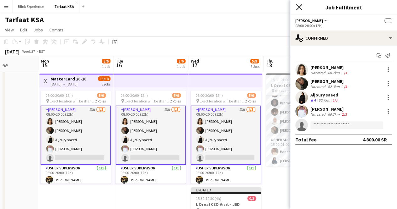
click at [298, 9] on icon "Close pop-in" at bounding box center [299, 7] width 6 height 6
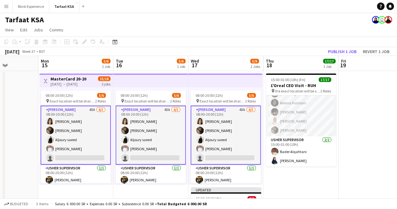
click at [219, 120] on app-card-role "[PERSON_NAME] 43A [DATE] 08:00-20:00 (12h) [PERSON_NAME] [PERSON_NAME] single-n…" at bounding box center [225, 134] width 70 height 59
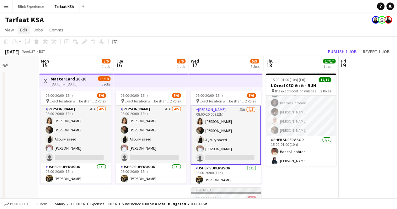
click at [24, 30] on span "Edit" at bounding box center [23, 30] width 7 height 6
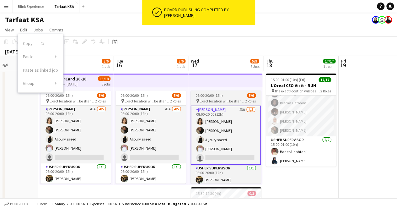
click at [225, 97] on div "08:00-20:00 (12h) 5/6" at bounding box center [225, 95] width 70 height 5
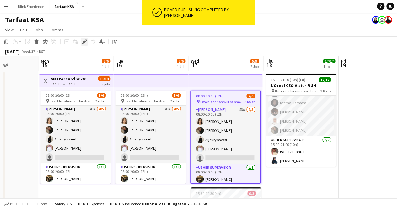
click at [83, 39] on icon "Edit" at bounding box center [84, 41] width 5 height 5
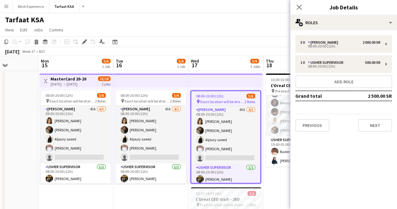
click at [393, 125] on div "5 x [PERSON_NAME] 2 000.00 SR 08:00-20:00 (12h) 1 x [PERSON_NAME] Supervisor 50…" at bounding box center [343, 83] width 107 height 96
click at [386, 125] on button "Next" at bounding box center [375, 125] width 34 height 13
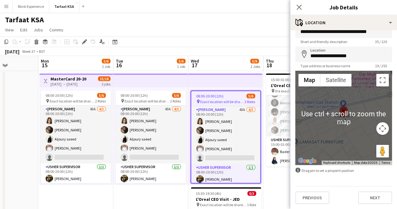
scroll to position [13, 0]
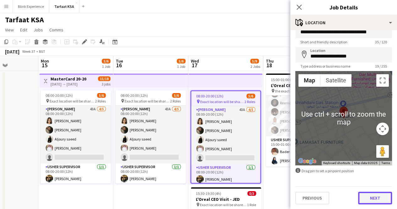
click at [363, 197] on button "Next" at bounding box center [375, 197] width 34 height 13
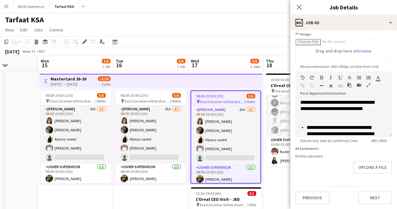
scroll to position [106, 0]
click at [362, 200] on button "Next" at bounding box center [375, 197] width 34 height 13
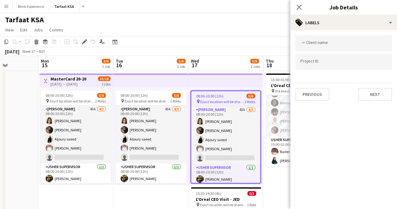
scroll to position [0, 0]
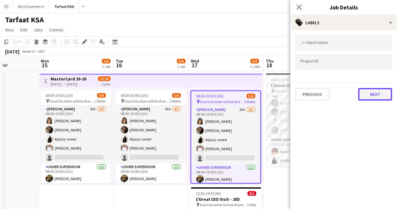
click at [361, 93] on button "Next" at bounding box center [375, 94] width 34 height 13
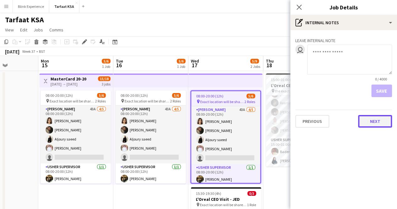
click at [367, 123] on button "Next" at bounding box center [375, 121] width 34 height 13
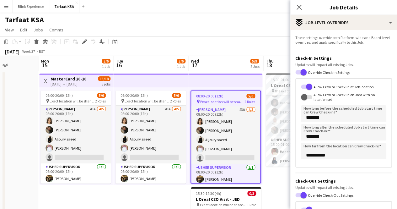
scroll to position [117, 0]
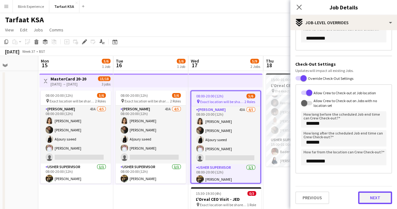
click at [375, 194] on button "Next" at bounding box center [375, 197] width 34 height 13
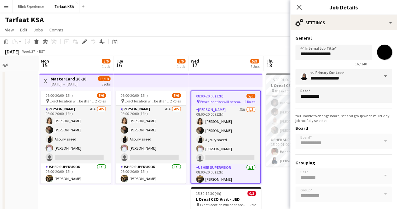
scroll to position [28, 0]
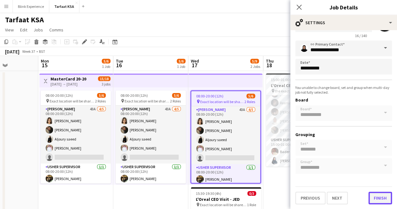
click at [369, 197] on button "Finish" at bounding box center [380, 197] width 24 height 13
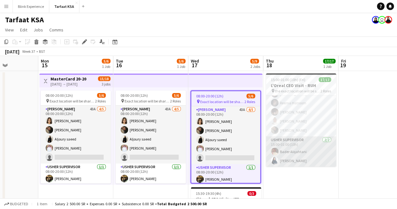
click at [309, 151] on app-card-role "[PERSON_NAME] Supervisor [DATE] 15:00-01:00 (10h) [PERSON_NAME] [PERSON_NAME]" at bounding box center [301, 151] width 70 height 30
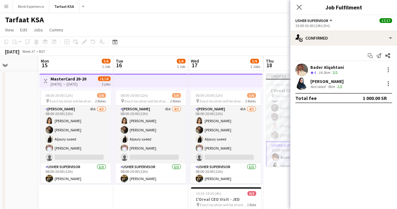
click at [299, 12] on div "Close pop-in" at bounding box center [299, 7] width 18 height 14
click at [300, 9] on icon at bounding box center [299, 7] width 6 height 6
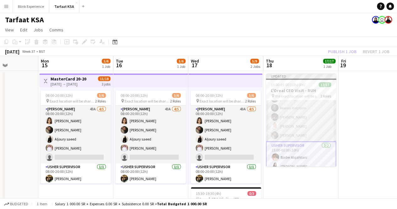
click at [305, 107] on app-card-role "[PERSON_NAME] 15/15 15:00-01:00 (10h) [PERSON_NAME] [PERSON_NAME] [PERSON_NAME]…" at bounding box center [301, 66] width 70 height 149
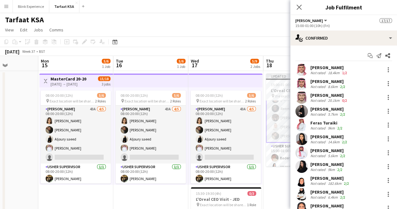
scroll to position [108, 0]
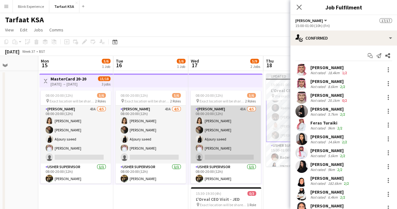
click at [233, 143] on app-card-role "[PERSON_NAME] 43A [DATE] 08:00-20:00 (12h) [PERSON_NAME] [PERSON_NAME] single-n…" at bounding box center [225, 134] width 70 height 58
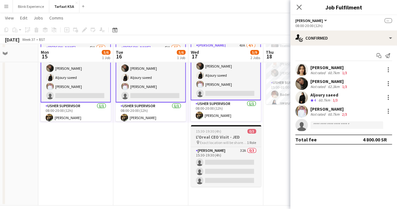
scroll to position [65, 0]
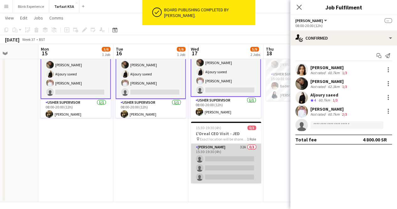
click at [236, 150] on app-card-role "[PERSON_NAME] 32A 0/3 15:30-19:30 (4h) single-neutral-actions single-neutral-ac…" at bounding box center [226, 163] width 70 height 40
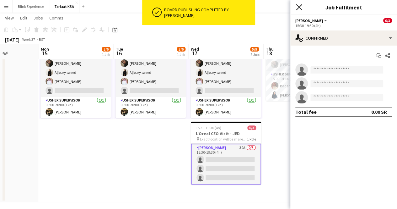
click at [298, 6] on icon at bounding box center [299, 7] width 6 height 6
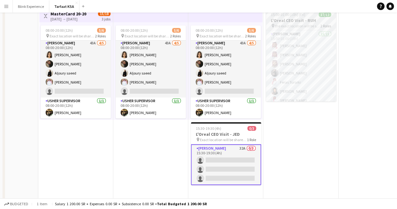
scroll to position [0, 0]
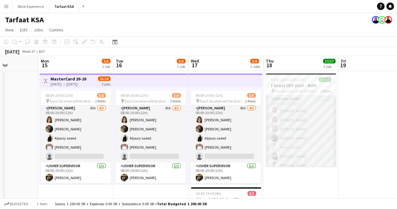
click at [293, 112] on app-card-role "[PERSON_NAME] 15/15 15:00-01:00 (10h) [PERSON_NAME] [PERSON_NAME] [PERSON_NAME]…" at bounding box center [301, 169] width 70 height 149
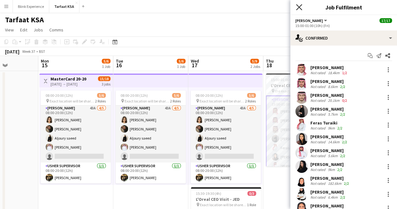
click at [298, 5] on icon "Close pop-in" at bounding box center [299, 7] width 6 height 6
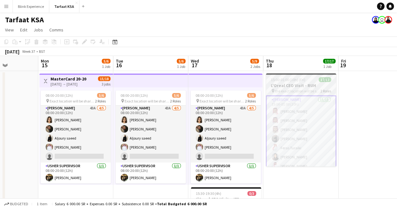
click at [300, 81] on span "15:00-01:00 (10h) (Fri)" at bounding box center [288, 79] width 34 height 5
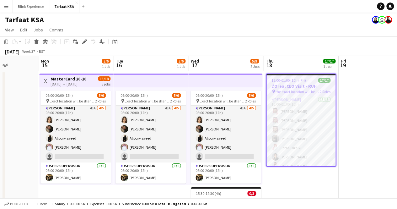
click at [318, 91] on span "the exact location will be shared later" at bounding box center [297, 91] width 44 height 5
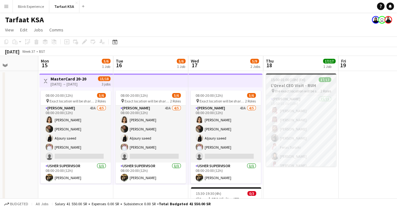
click at [314, 85] on h3 "L'Oreal CEO Visit - RUH" at bounding box center [301, 85] width 70 height 6
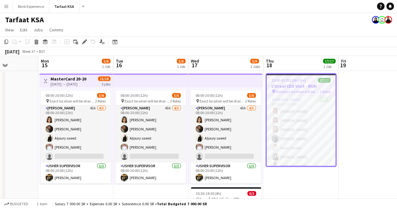
click at [289, 86] on h3 "L'Oreal CEO Visit - RUH" at bounding box center [300, 86] width 69 height 6
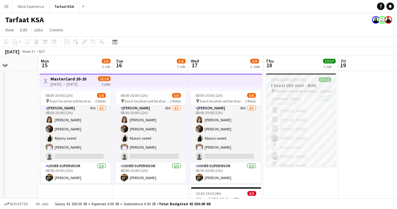
click at [288, 83] on h3 "L'Oreal CEO Visit - RUH" at bounding box center [301, 85] width 70 height 6
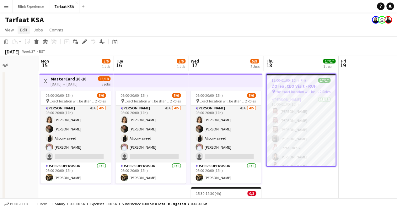
click at [26, 32] on span "Edit" at bounding box center [23, 30] width 7 height 6
click at [289, 88] on h3 "L'Oreal CEO Visit - RUH" at bounding box center [300, 86] width 69 height 6
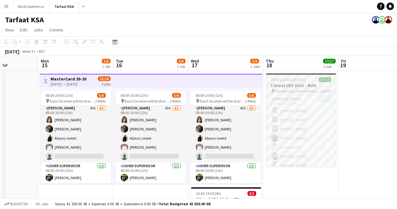
click at [289, 88] on span "the exact location will be shared later" at bounding box center [297, 90] width 45 height 5
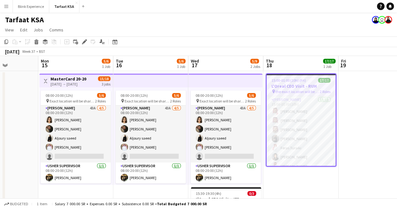
click at [289, 88] on h3 "L'Oreal CEO Visit - RUH" at bounding box center [300, 86] width 69 height 6
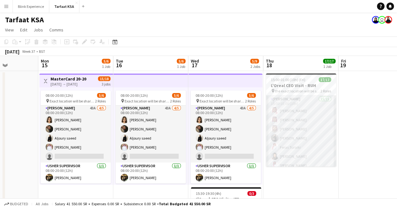
click at [281, 101] on app-card-role "[PERSON_NAME] 15/15 15:00-01:00 (10h) [PERSON_NAME] [PERSON_NAME] [PERSON_NAME]…" at bounding box center [301, 169] width 70 height 149
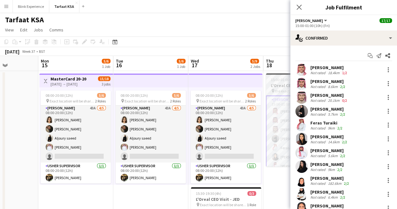
click at [285, 84] on h3 "L'Oreal CEO Visit - RUH" at bounding box center [301, 85] width 70 height 6
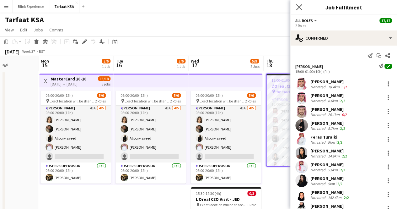
click at [302, 7] on app-icon "Close pop-in" at bounding box center [298, 7] width 9 height 9
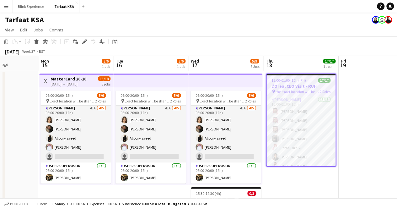
click at [342, 80] on app-date-cell at bounding box center [375, 169] width 75 height 196
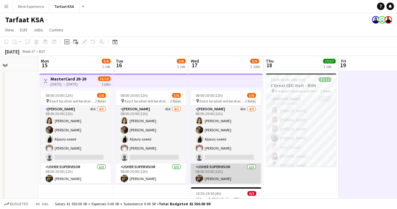
click at [233, 168] on app-card-role "[PERSON_NAME] Supervisor [DATE] 08:00-20:00 (12h) [PERSON_NAME]" at bounding box center [225, 173] width 70 height 21
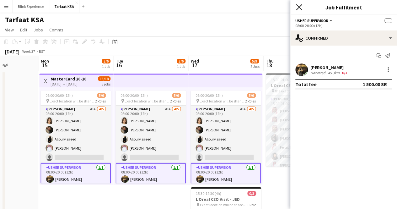
click at [298, 8] on icon "Close pop-in" at bounding box center [299, 7] width 6 height 6
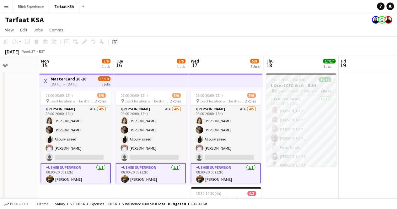
click at [288, 88] on span "the exact location will be shared later" at bounding box center [297, 90] width 45 height 5
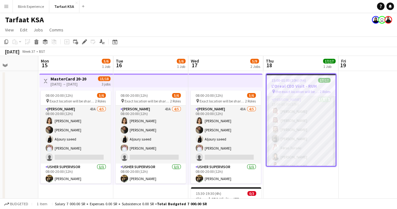
click at [283, 121] on app-card-role "[PERSON_NAME] 15/15 15:00-01:00 (10h) [PERSON_NAME] [PERSON_NAME] [PERSON_NAME]…" at bounding box center [300, 170] width 69 height 149
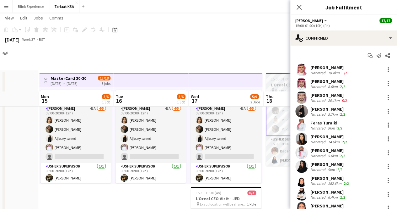
scroll to position [68, 0]
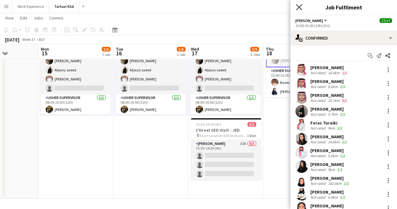
click at [298, 10] on icon "Close pop-in" at bounding box center [299, 7] width 6 height 6
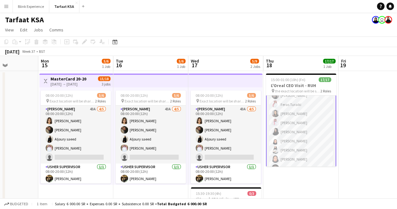
scroll to position [0, 0]
